Goal: Submit feedback/report problem: Provide input to the site owners about the experience or issues

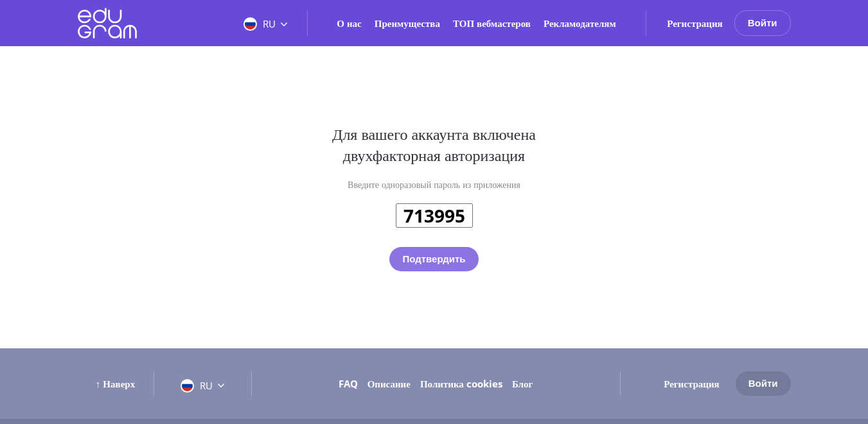
type input "713995"
click at [432, 259] on button "Подтвердить" at bounding box center [433, 259] width 89 height 24
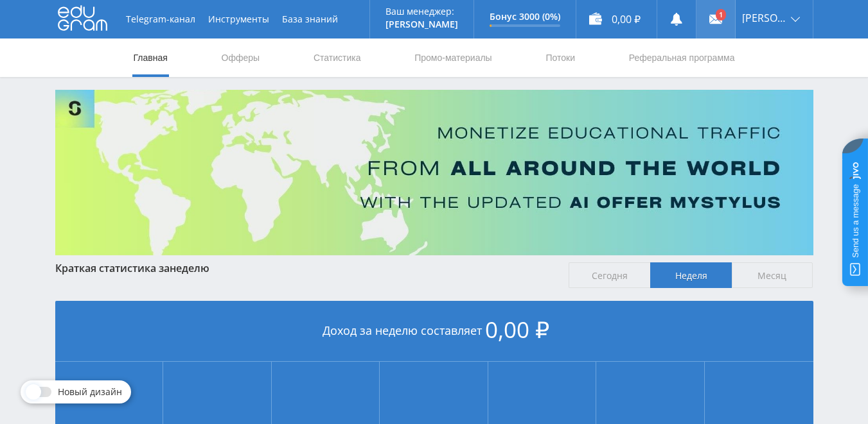
click at [716, 18] on icon at bounding box center [715, 19] width 13 height 13
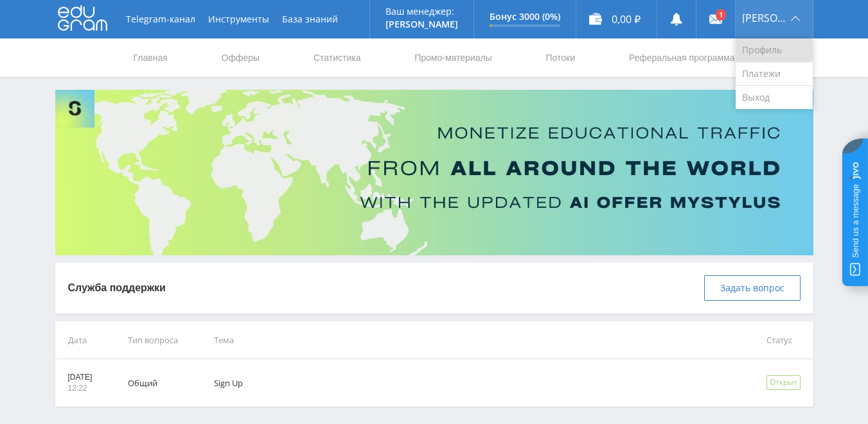
click at [774, 52] on link "Профиль" at bounding box center [773, 51] width 77 height 24
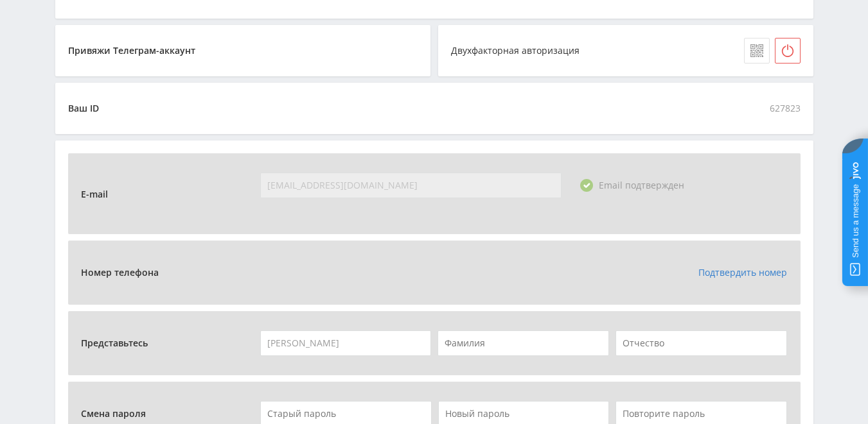
scroll to position [308, 0]
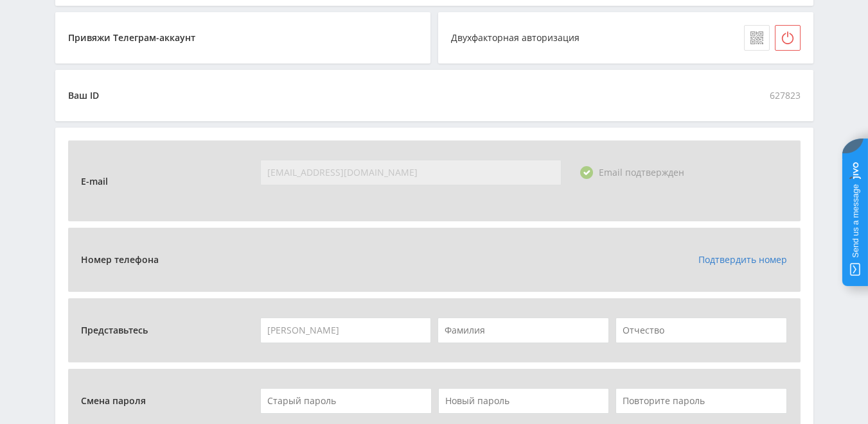
click at [740, 263] on link "Подтвердить номер" at bounding box center [742, 260] width 89 height 12
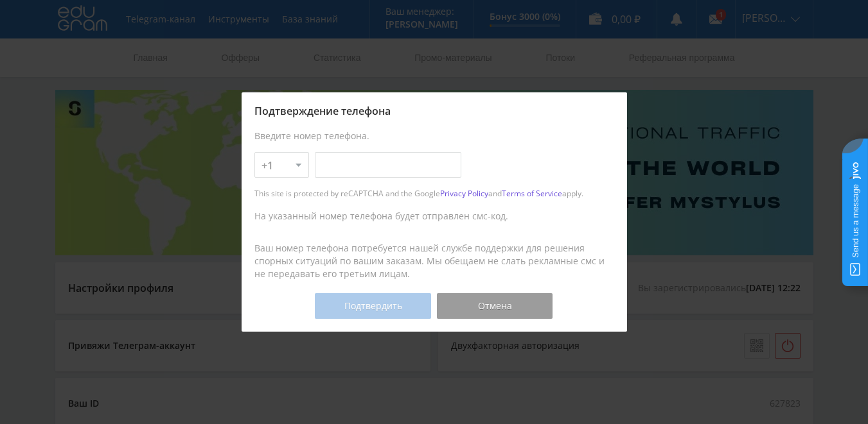
select select "7"
click at [254, 152] on select "+1 +7 +380 +375 +49 +972 +44 +31 +39 +43 +91 +63 +92 +254 +62 +61 +90 +33 +351 …" at bounding box center [281, 165] width 55 height 26
click at [322, 167] on input "text" at bounding box center [388, 165] width 146 height 26
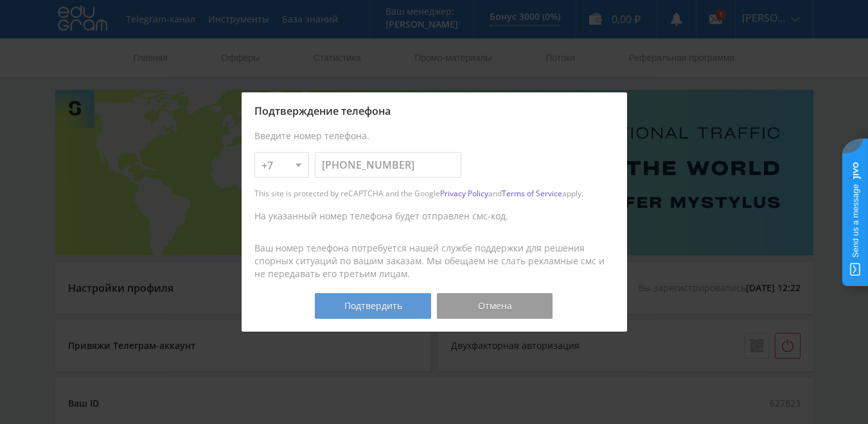
click at [361, 309] on button "Подтвердить" at bounding box center [373, 306] width 116 height 26
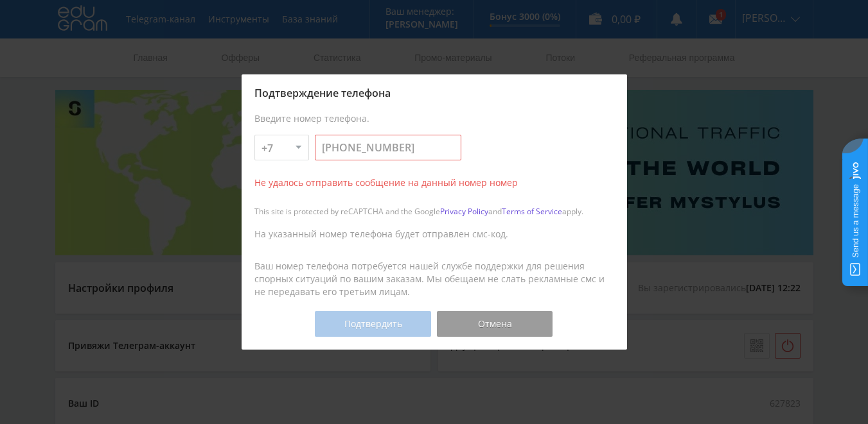
drag, startPoint x: 358, startPoint y: 150, endPoint x: 316, endPoint y: 150, distance: 42.4
click at [316, 150] on input "778-941-63-99" at bounding box center [388, 148] width 146 height 26
type input "777-074-83-83"
click at [354, 326] on button "Подтвердить" at bounding box center [373, 324] width 116 height 26
click at [507, 325] on button "Отмена" at bounding box center [495, 324] width 116 height 26
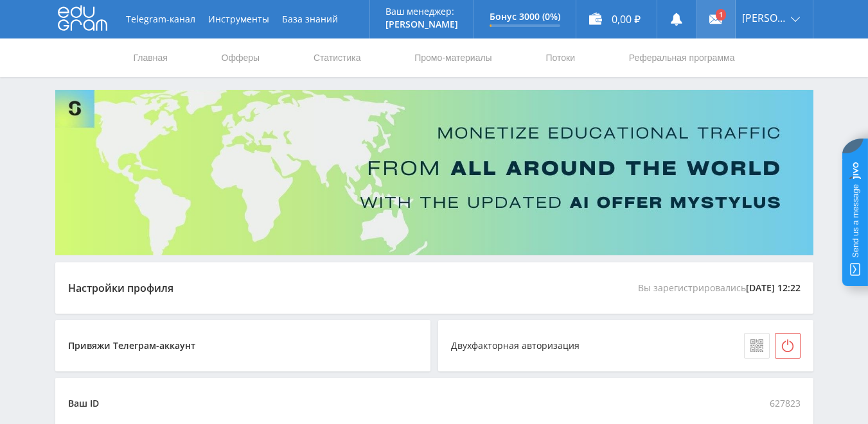
click at [718, 18] on use at bounding box center [715, 19] width 13 height 9
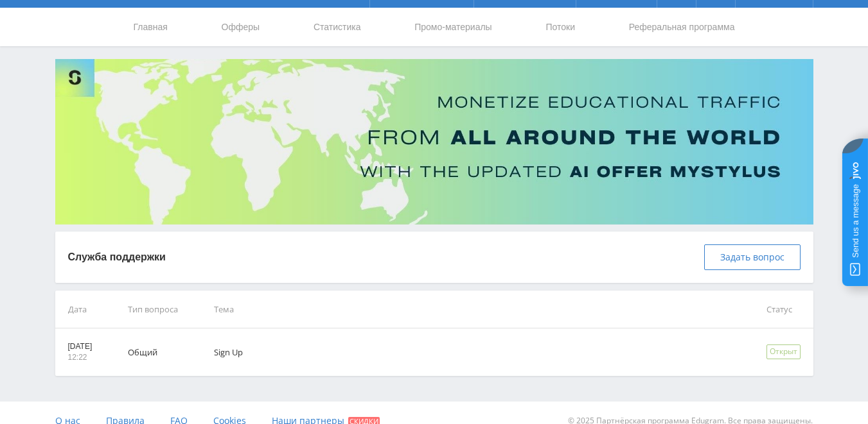
scroll to position [47, 0]
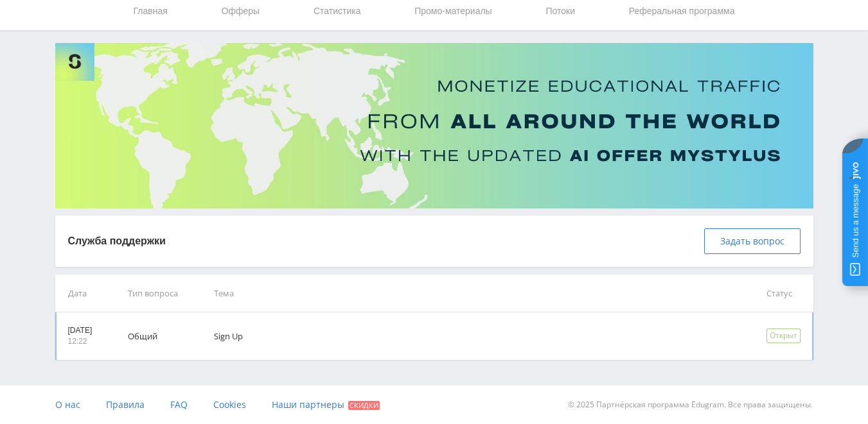
click at [85, 331] on p "[DATE]" at bounding box center [80, 331] width 24 height 11
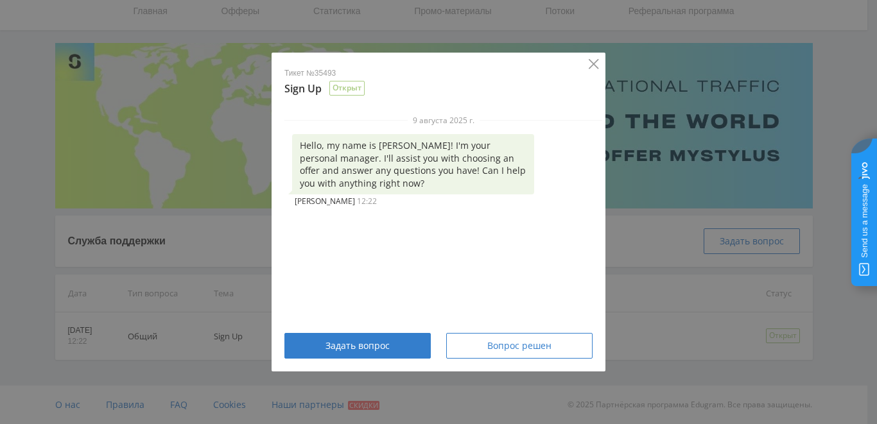
click at [596, 68] on icon "Close" at bounding box center [594, 64] width 10 height 10
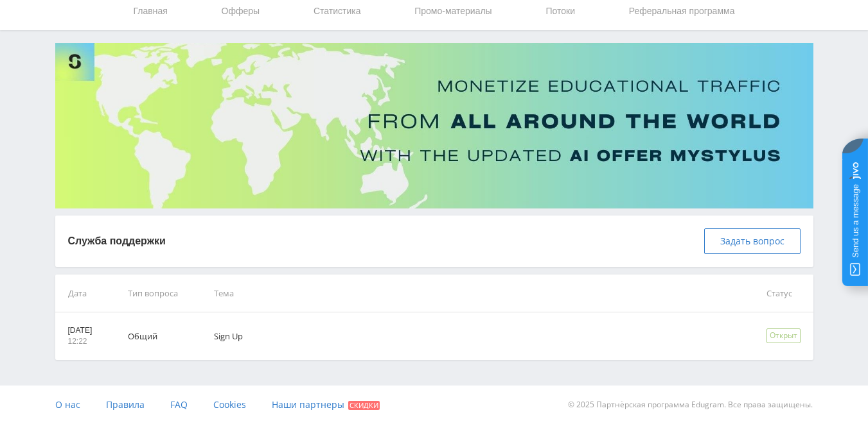
click at [860, 239] on jdiv at bounding box center [855, 213] width 26 height 148
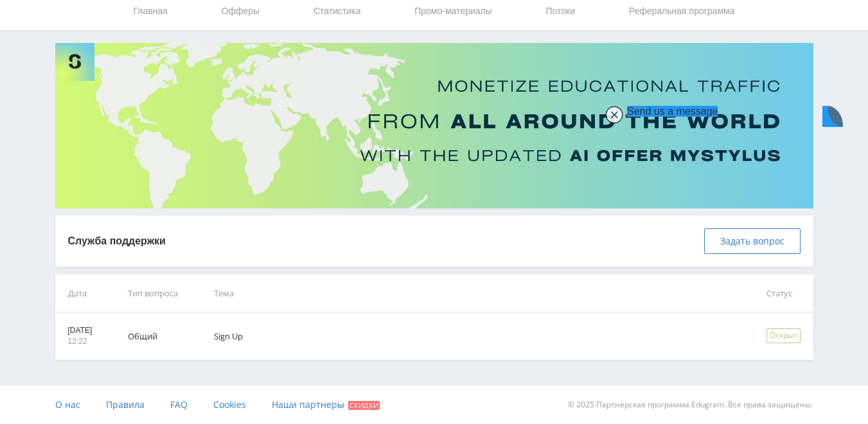
type textarea "L"
type textarea "Доброго времени суток"
click at [610, 115] on jdiv at bounding box center [614, 115] width 18 height 18
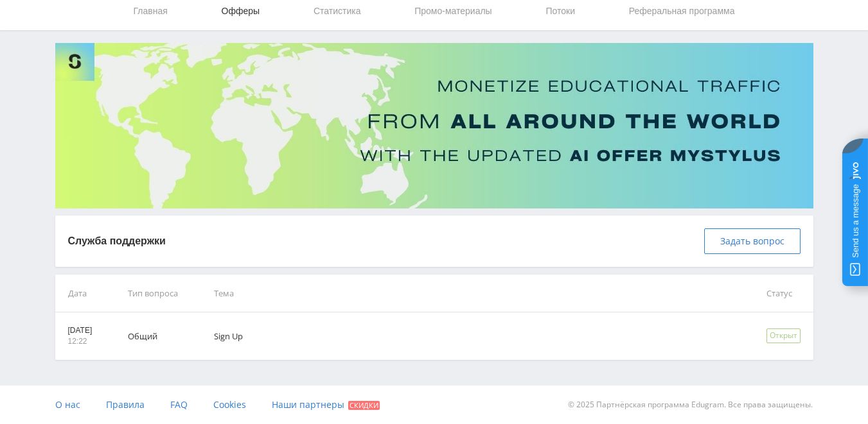
click at [233, 9] on link "Офферы" at bounding box center [240, 11] width 41 height 39
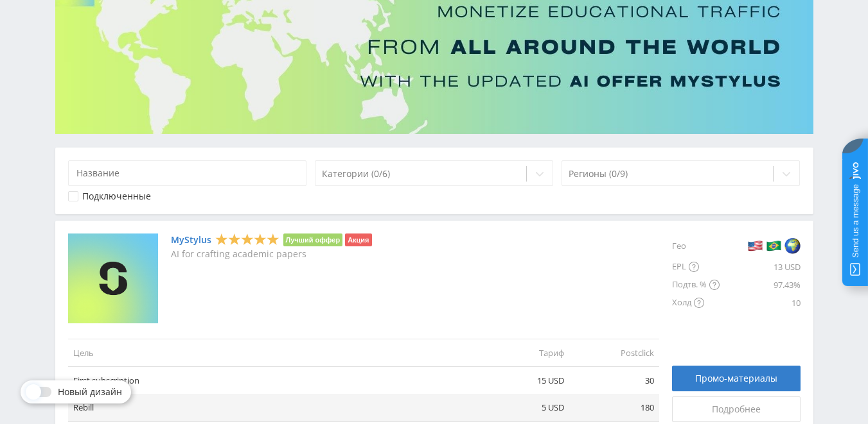
scroll to position [154, 0]
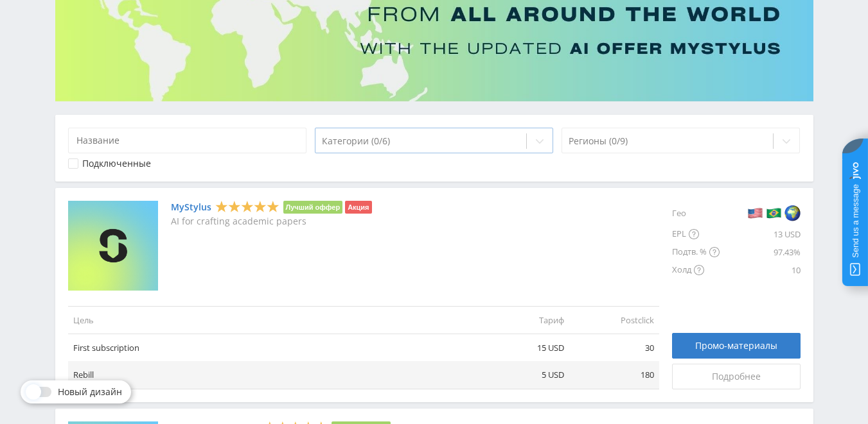
click at [439, 141] on div at bounding box center [421, 141] width 198 height 13
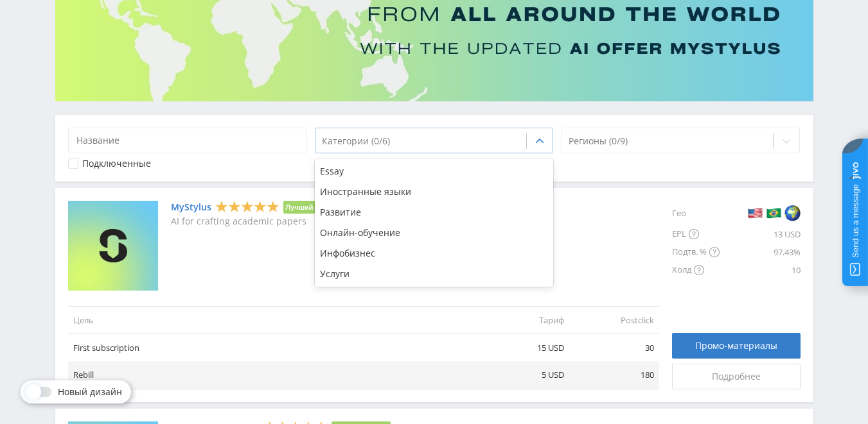
click at [439, 141] on div at bounding box center [421, 141] width 198 height 13
